Goal: Communication & Community: Share content

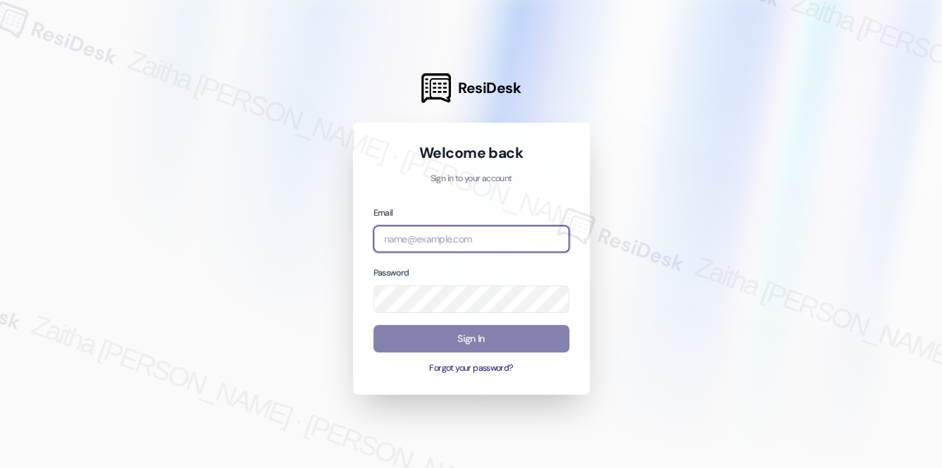
click at [458, 230] on input "email" at bounding box center [471, 238] width 196 height 27
type input "automated-surveys-meridian_management-zaitha.mae.[PERSON_NAME]@meridian_[DOMAIN…"
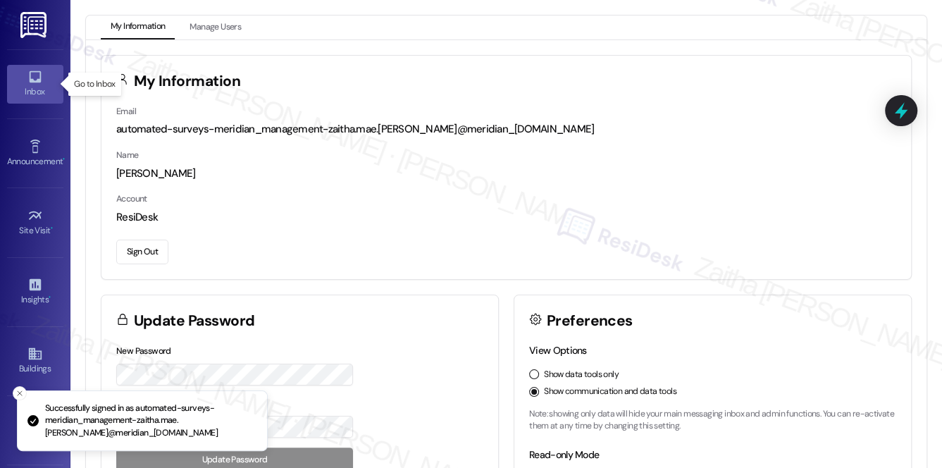
click at [42, 96] on div "Inbox" at bounding box center [35, 92] width 70 height 14
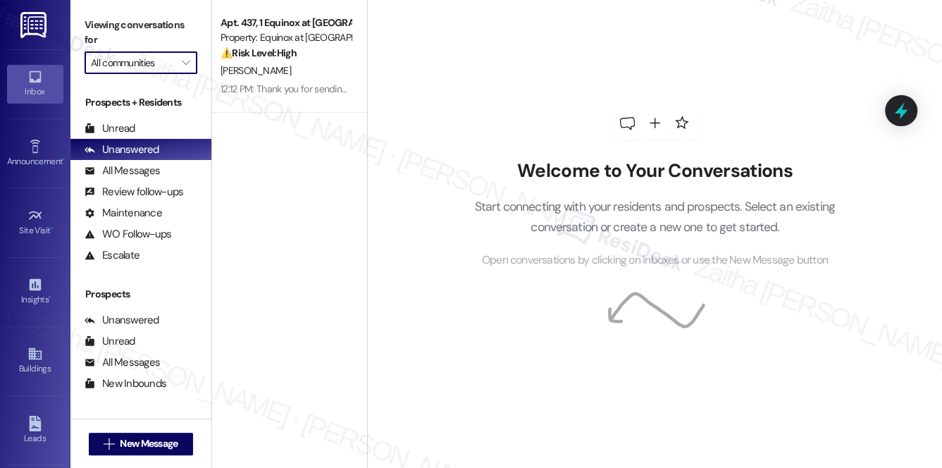
click at [135, 68] on input "All communities" at bounding box center [133, 62] width 84 height 23
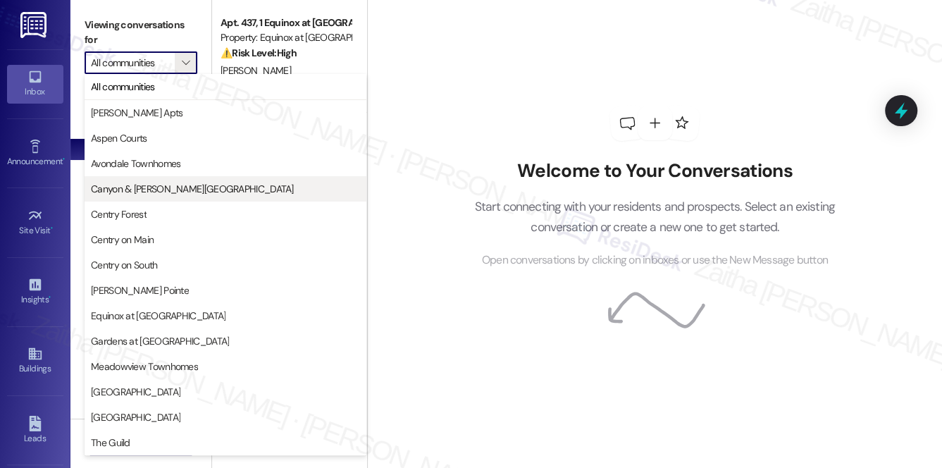
click at [141, 186] on span "Canyon & [PERSON_NAME][GEOGRAPHIC_DATA]" at bounding box center [192, 189] width 203 height 14
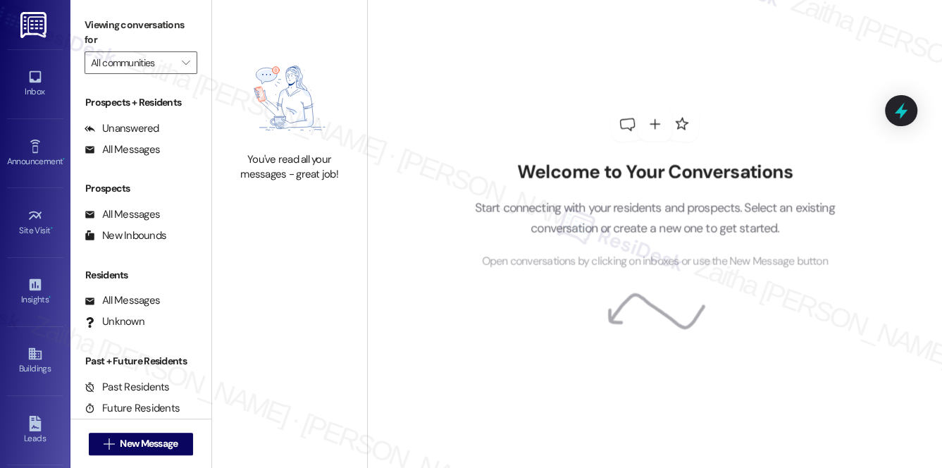
type input "Canyon & [PERSON_NAME][GEOGRAPHIC_DATA]"
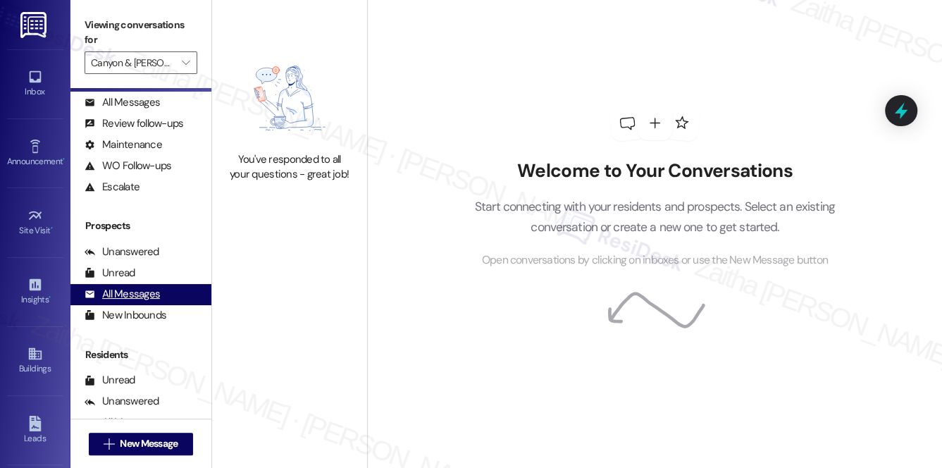
scroll to position [168, 0]
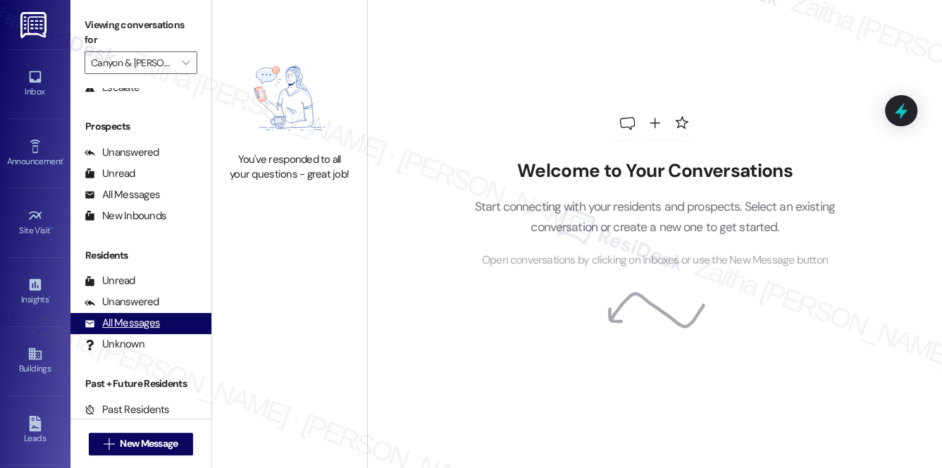
click at [119, 327] on div "All Messages" at bounding box center [122, 323] width 75 height 15
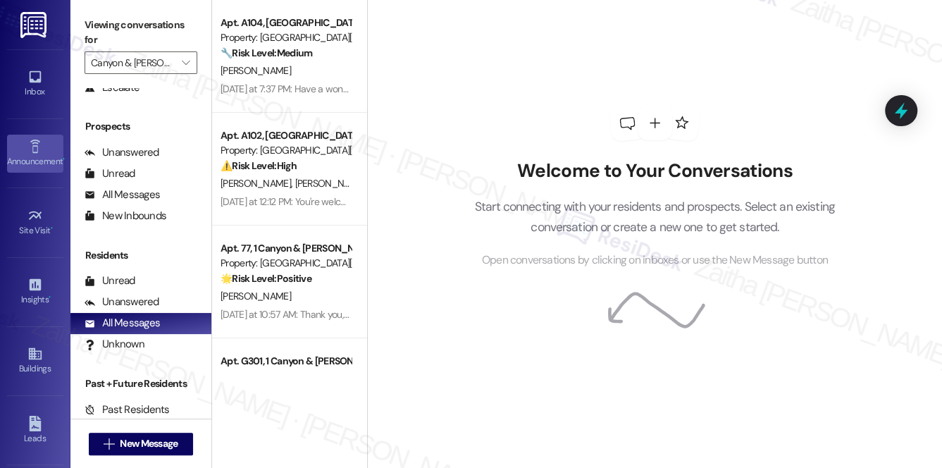
click at [30, 161] on div "Announcement •" at bounding box center [35, 161] width 70 height 14
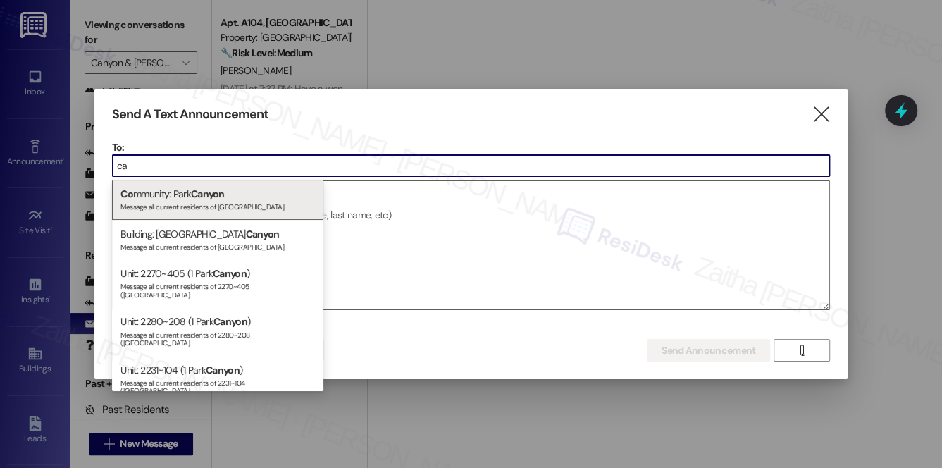
type input "c"
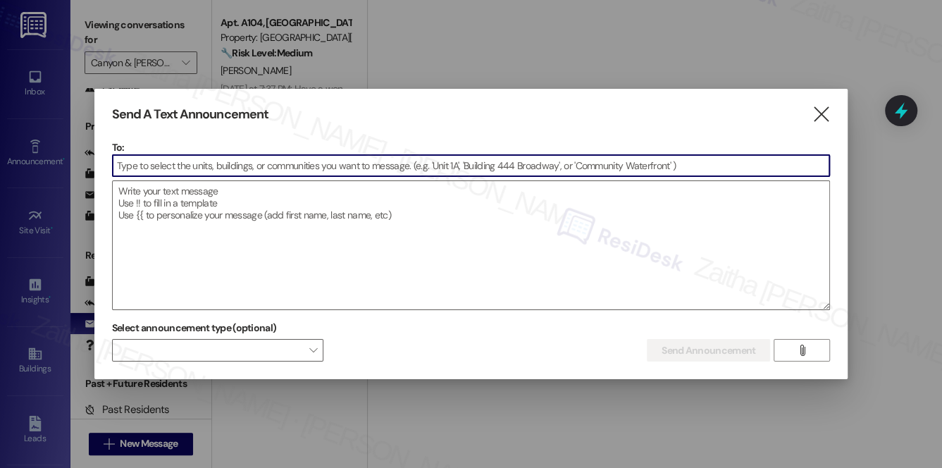
paste input "Canyon & [PERSON_NAME][GEOGRAPHIC_DATA]"
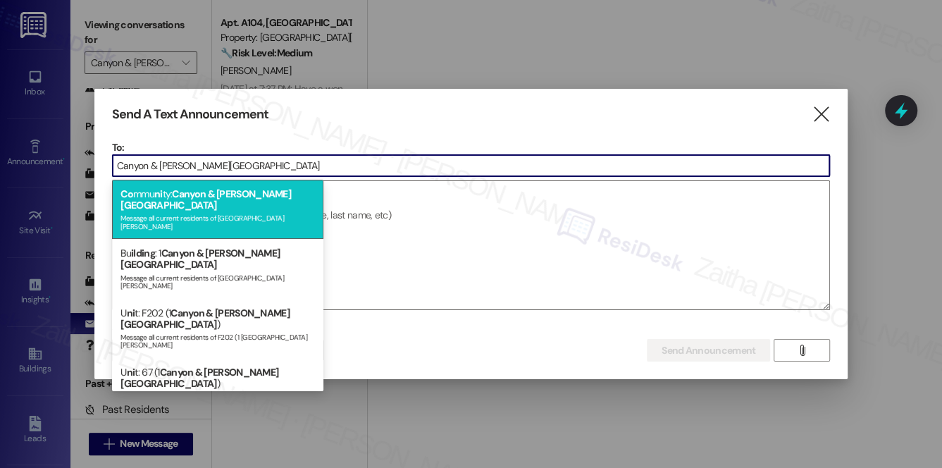
type input "Canyon & [PERSON_NAME][GEOGRAPHIC_DATA]"
click at [238, 198] on span "Canyon & [PERSON_NAME][GEOGRAPHIC_DATA]" at bounding box center [205, 199] width 170 height 24
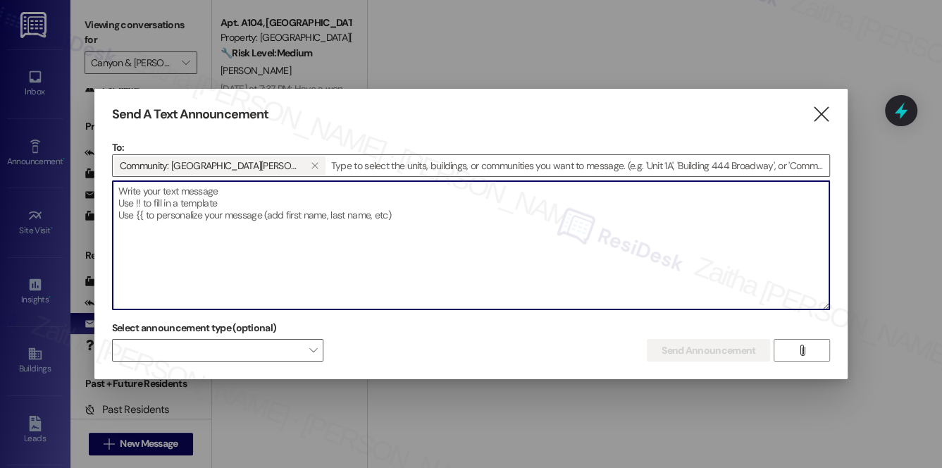
click at [249, 231] on textarea at bounding box center [471, 245] width 717 height 128
paste textarea "Hi {{first_name}}, I'm working with {{property}} on a survey to understand how …"
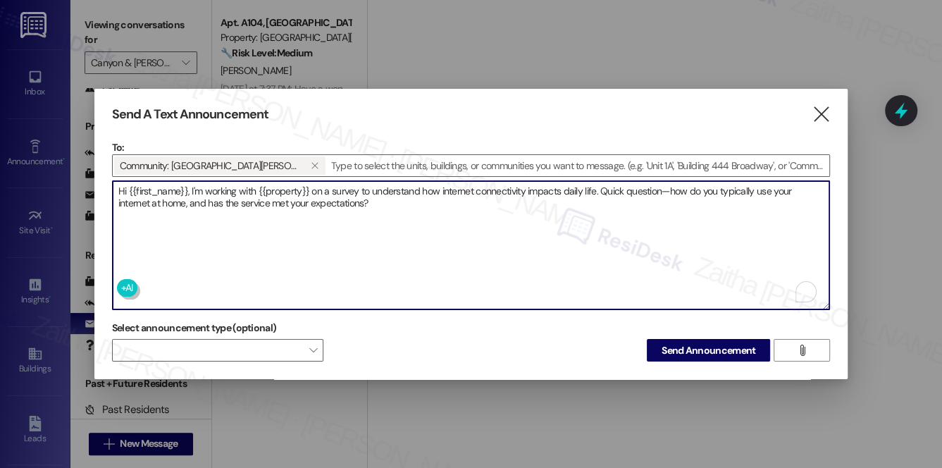
type textarea "Hi {{first_name}}, I'm working with {{property}} on a survey to understand how …"
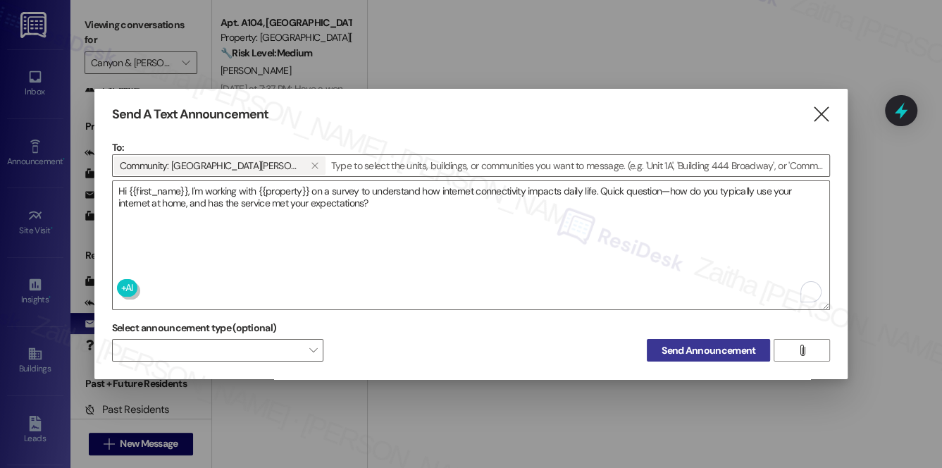
click at [712, 346] on span "Send Announcement" at bounding box center [708, 350] width 94 height 15
